Goal: Transaction & Acquisition: Subscribe to service/newsletter

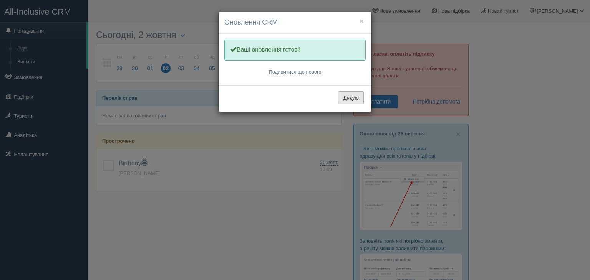
click at [352, 97] on button "Дякую" at bounding box center [351, 97] width 26 height 13
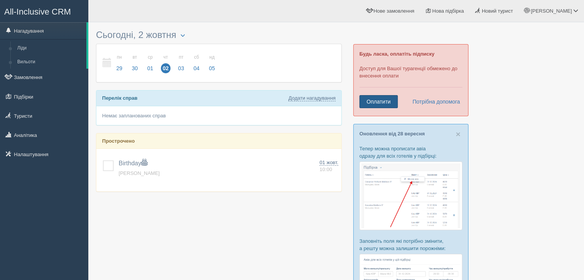
click at [380, 99] on link "Оплатити" at bounding box center [379, 101] width 38 height 13
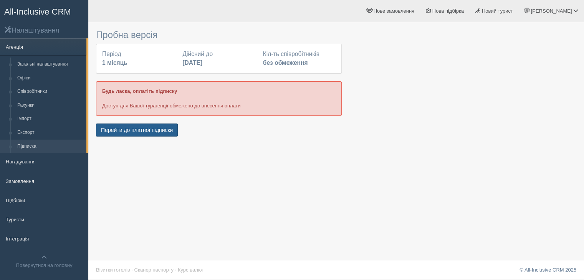
click at [153, 129] on button "Перейти до платної підписки" at bounding box center [137, 130] width 82 height 13
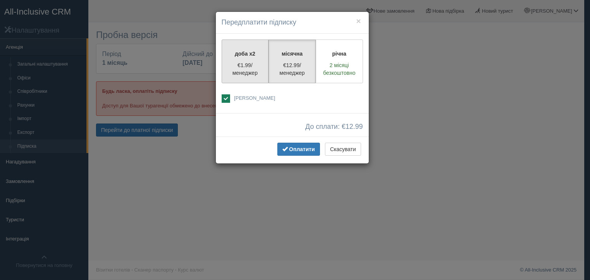
click at [235, 65] on p "€1.99/менеджер" at bounding box center [245, 68] width 37 height 15
radio input "true"
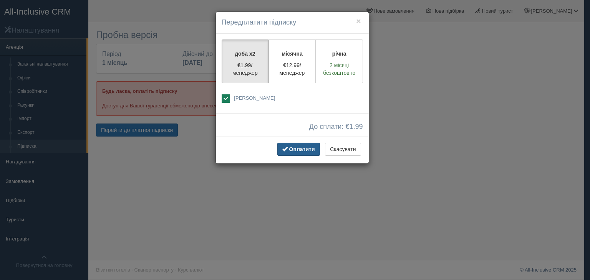
click at [298, 148] on span "Оплатити" at bounding box center [302, 149] width 26 height 6
